Goal: Information Seeking & Learning: Learn about a topic

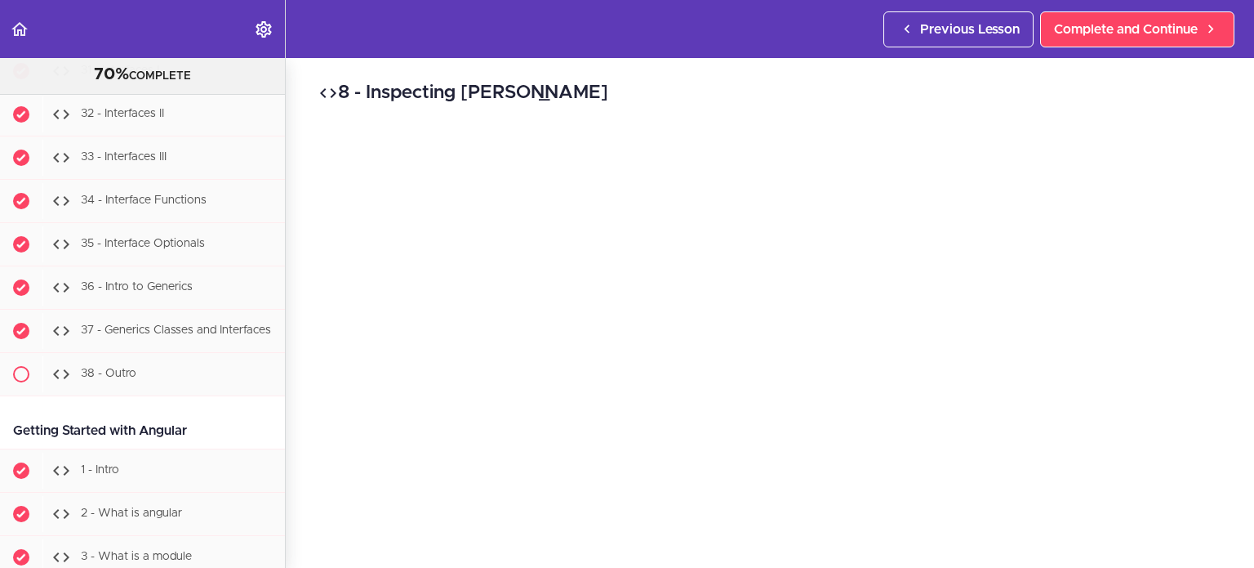
scroll to position [29664, 0]
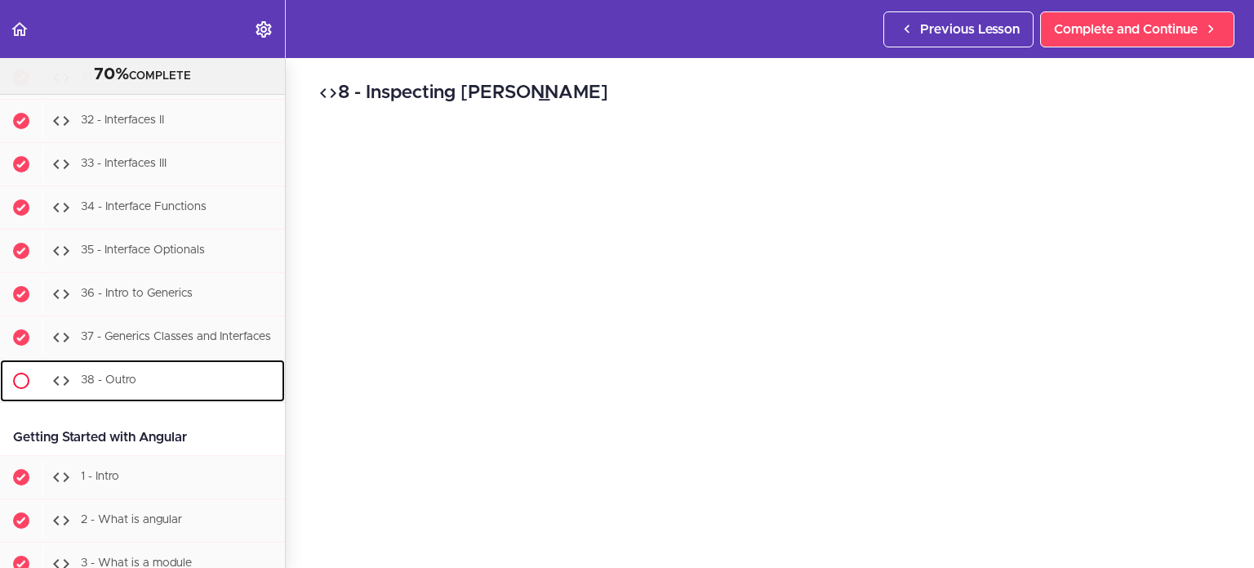
click at [124, 374] on span "38 - Outro" at bounding box center [109, 379] width 56 height 11
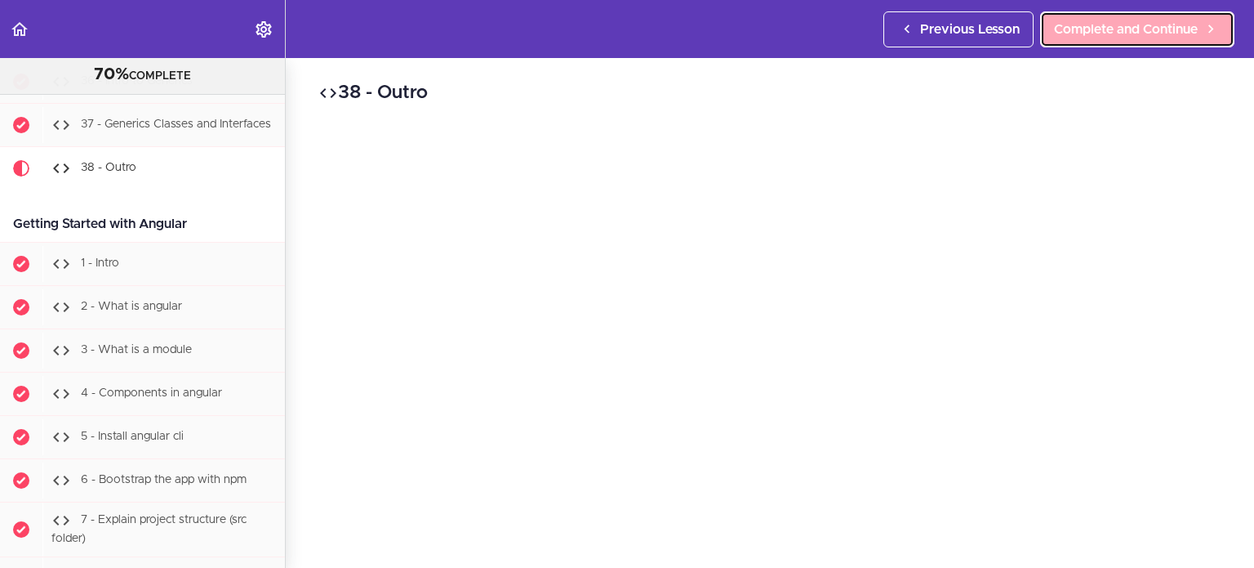
click at [1106, 27] on span "Complete and Continue" at bounding box center [1126, 30] width 144 height 20
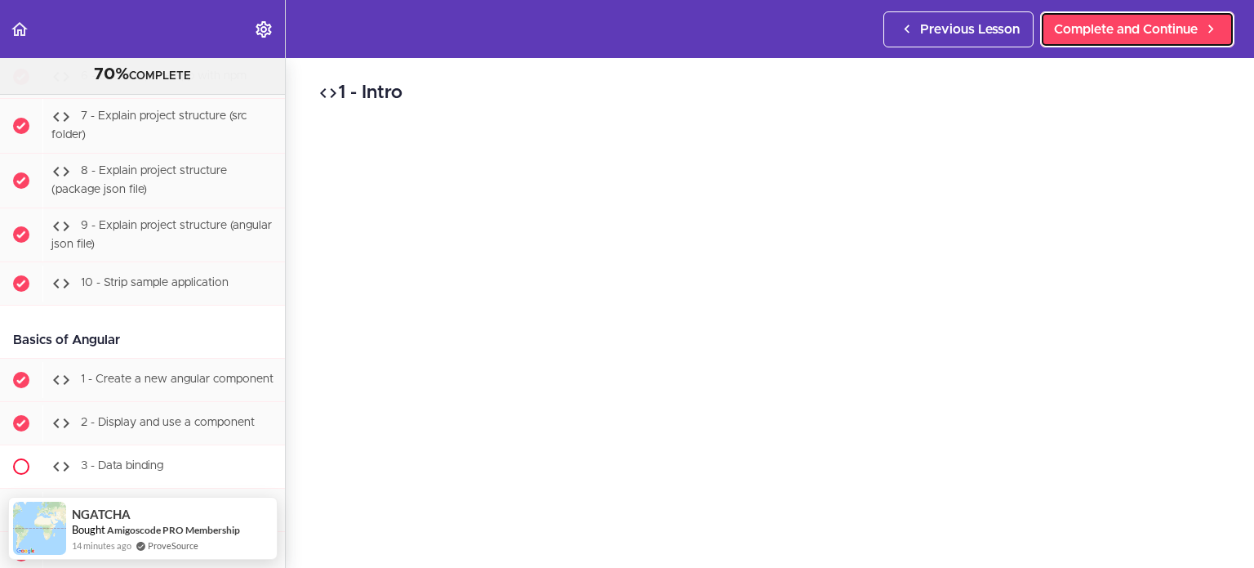
scroll to position [30280, 0]
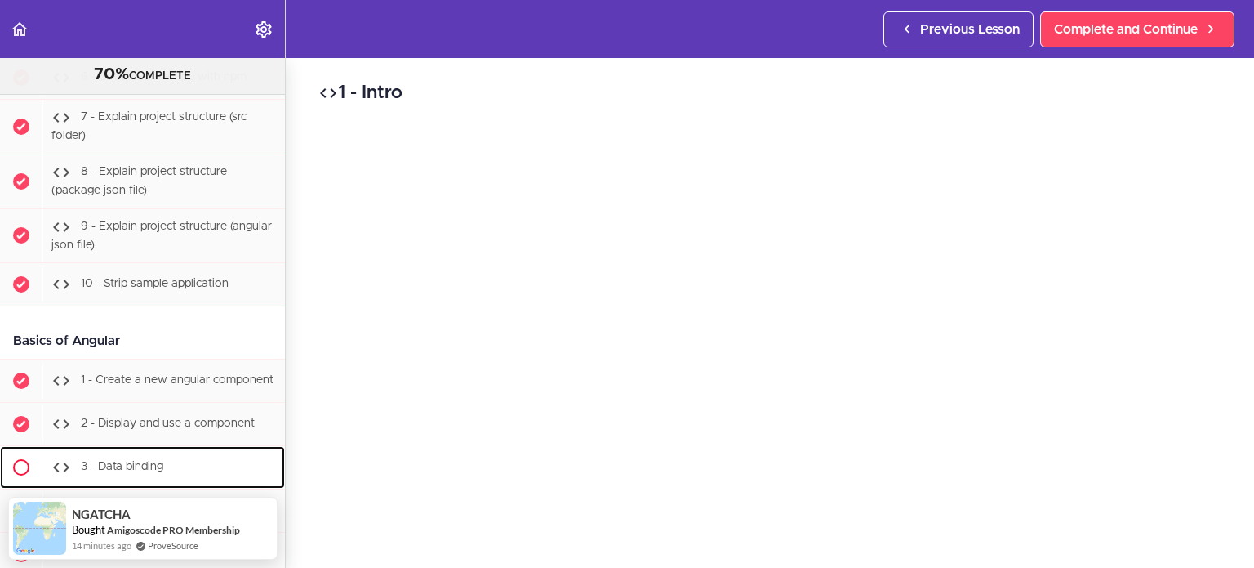
click at [194, 460] on div "3 - Data binding" at bounding box center [163, 467] width 243 height 36
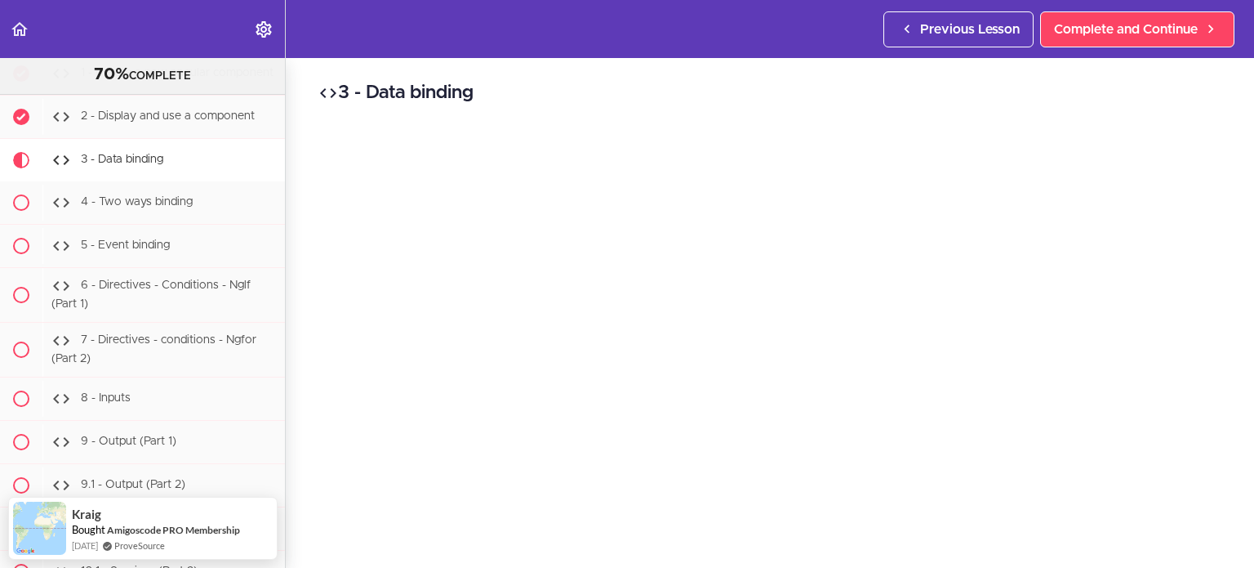
scroll to position [101, 0]
